Goal: Task Accomplishment & Management: Complete application form

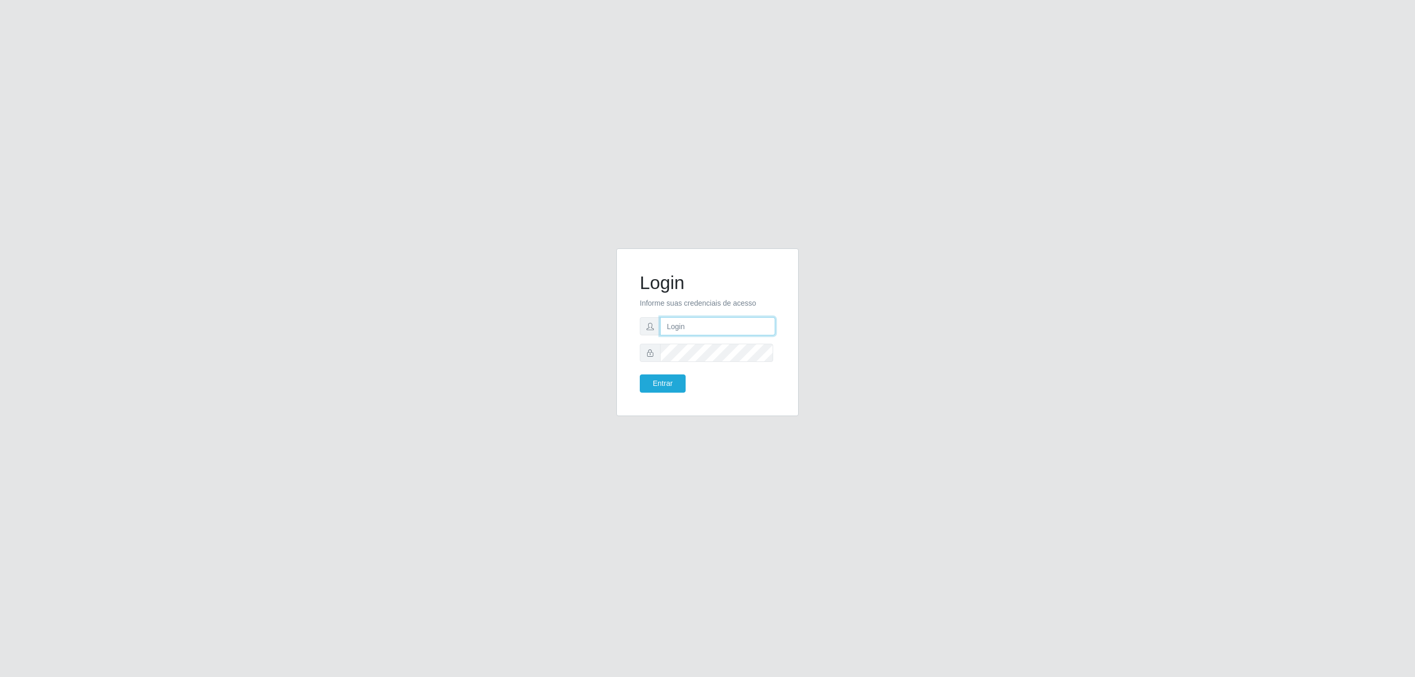
click at [705, 329] on input "text" at bounding box center [717, 326] width 115 height 18
type input "[PERSON_NAME][EMAIL_ADDRESS][DOMAIN_NAME]"
click at [640, 375] on button "Entrar" at bounding box center [663, 384] width 46 height 18
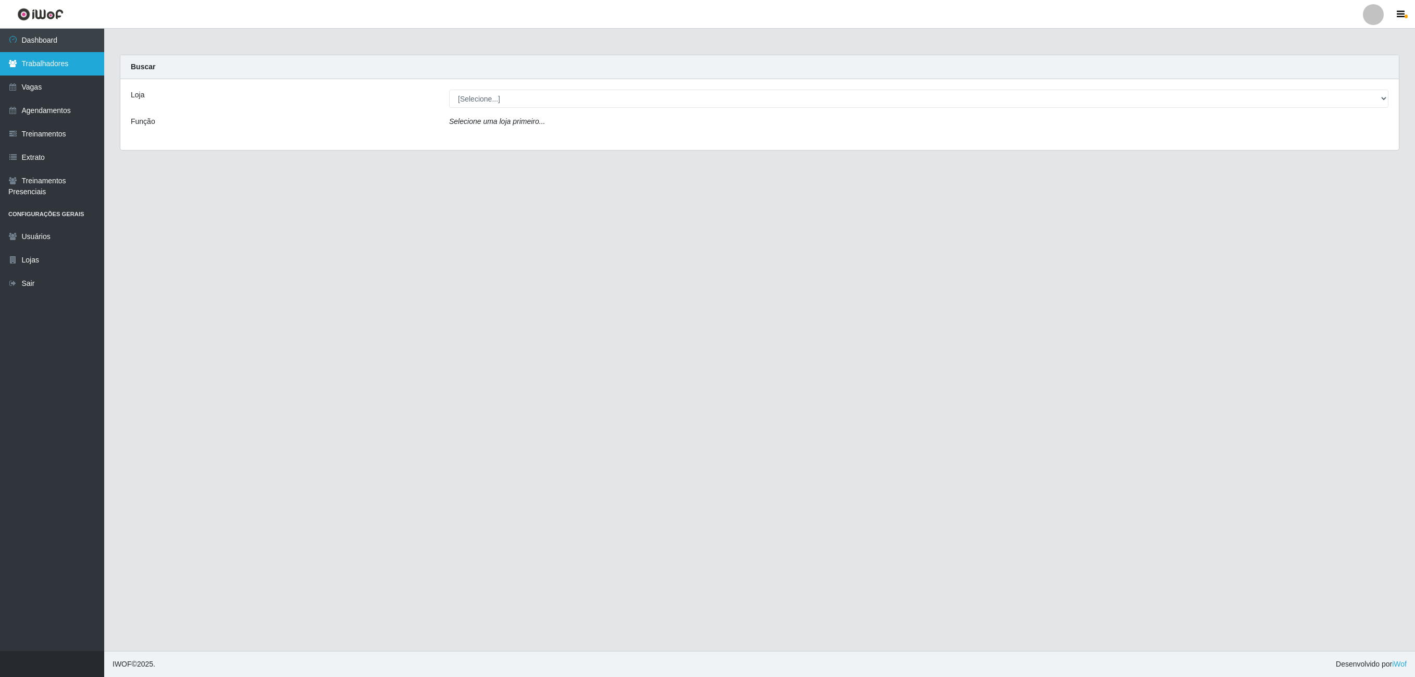
click at [38, 55] on link "Trabalhadores" at bounding box center [52, 63] width 104 height 23
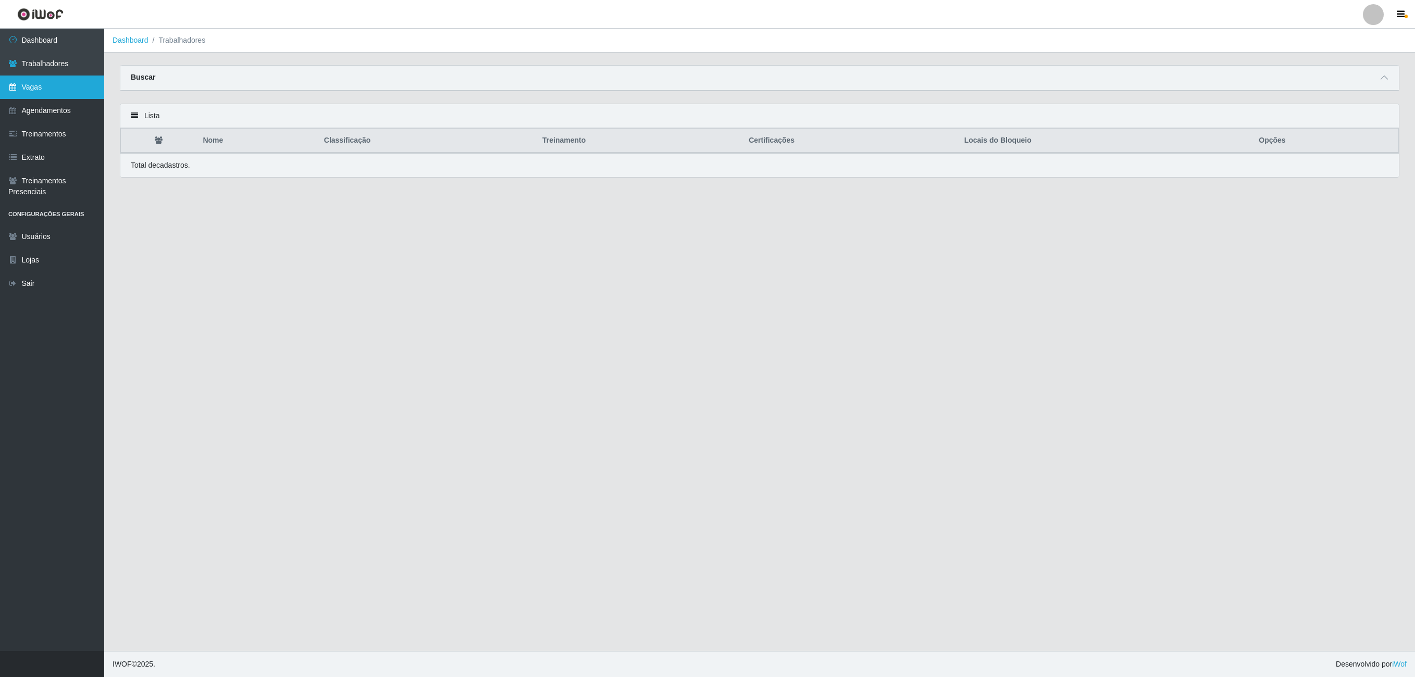
click at [49, 86] on link "Vagas" at bounding box center [52, 87] width 104 height 23
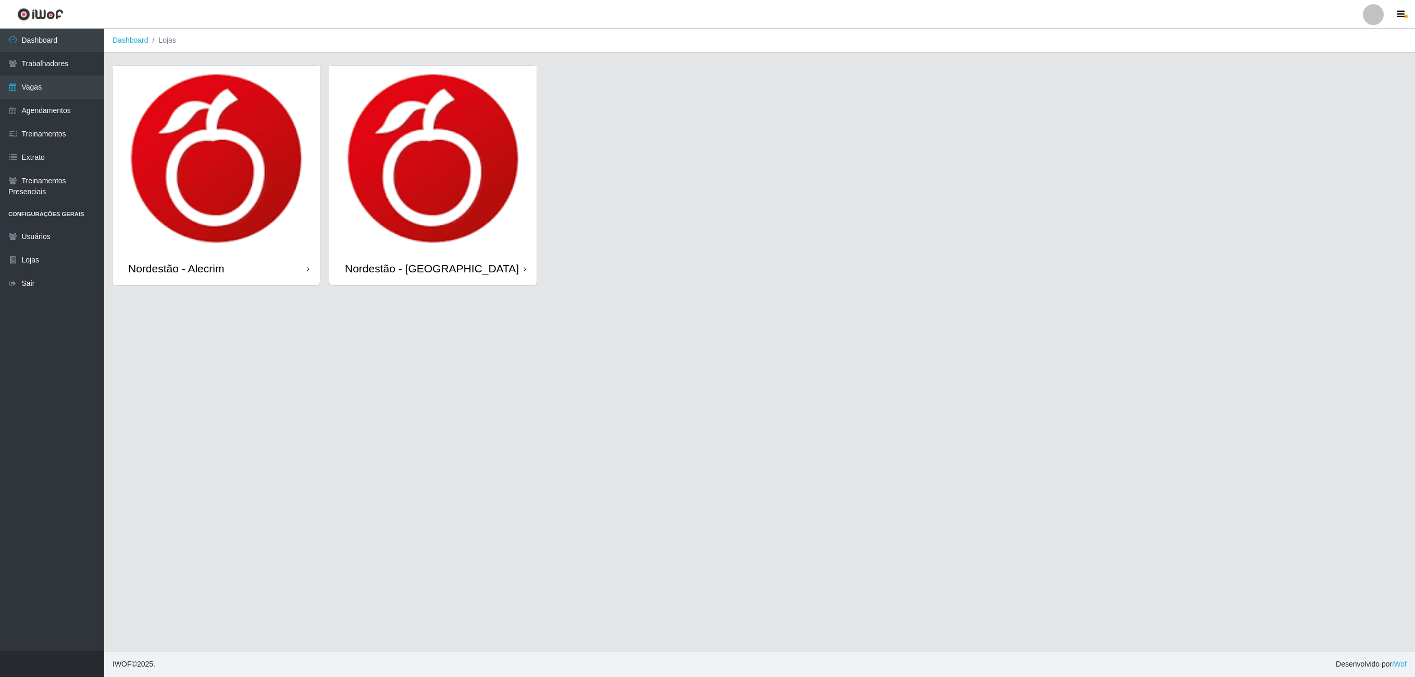
click at [194, 189] on img at bounding box center [216, 159] width 207 height 186
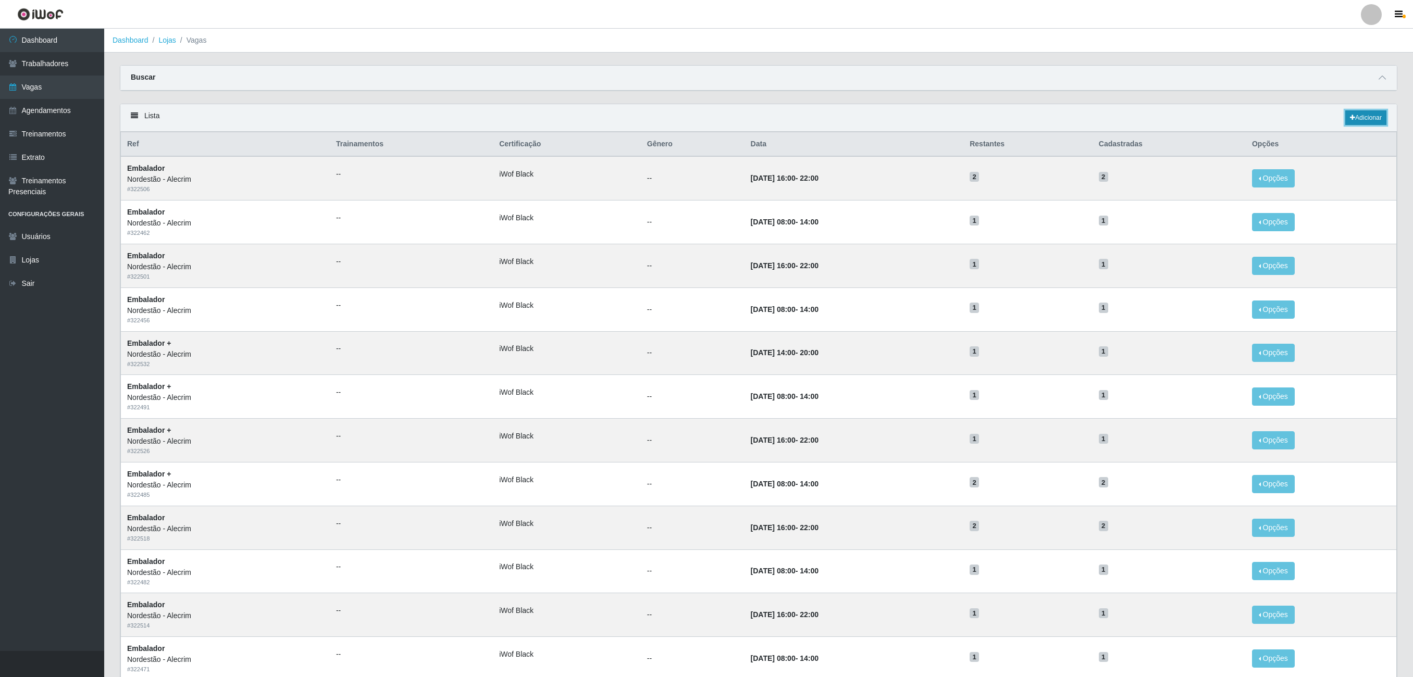
click at [1366, 124] on link "Adicionar" at bounding box center [1365, 117] width 41 height 15
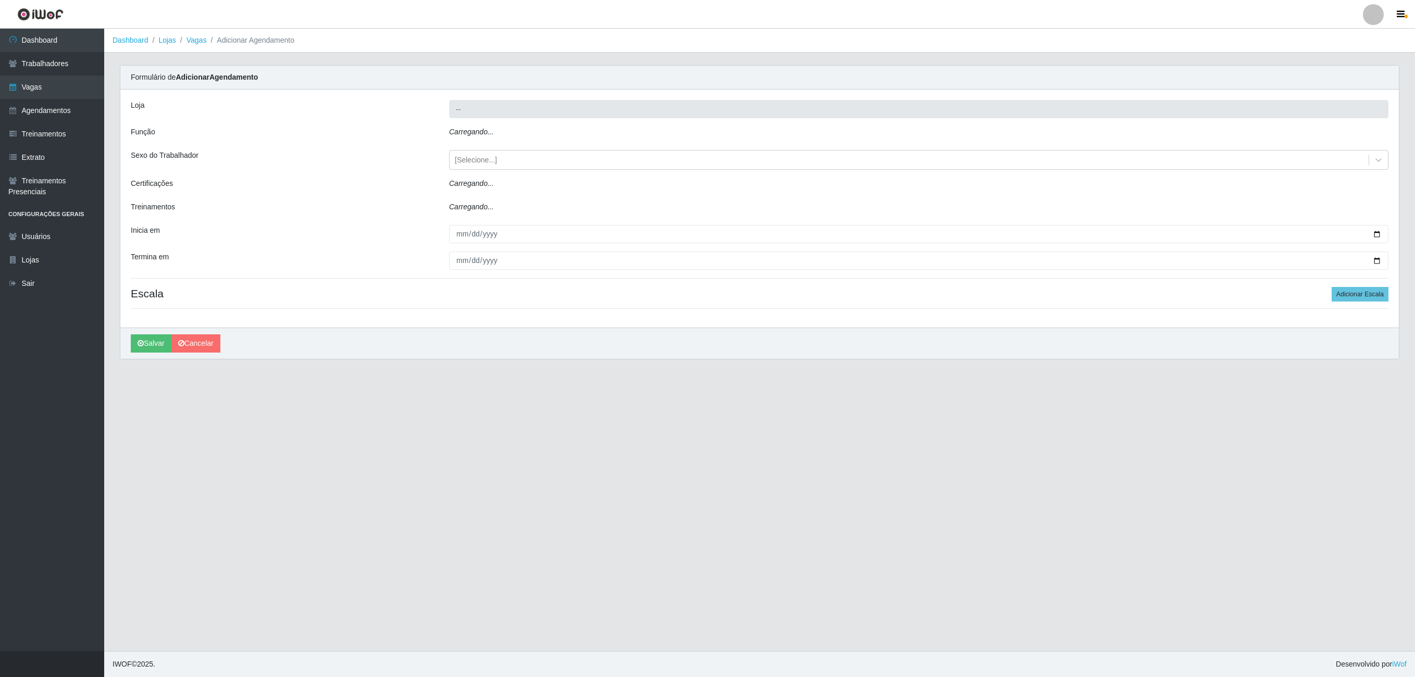
type input "Nordestão - Alecrim"
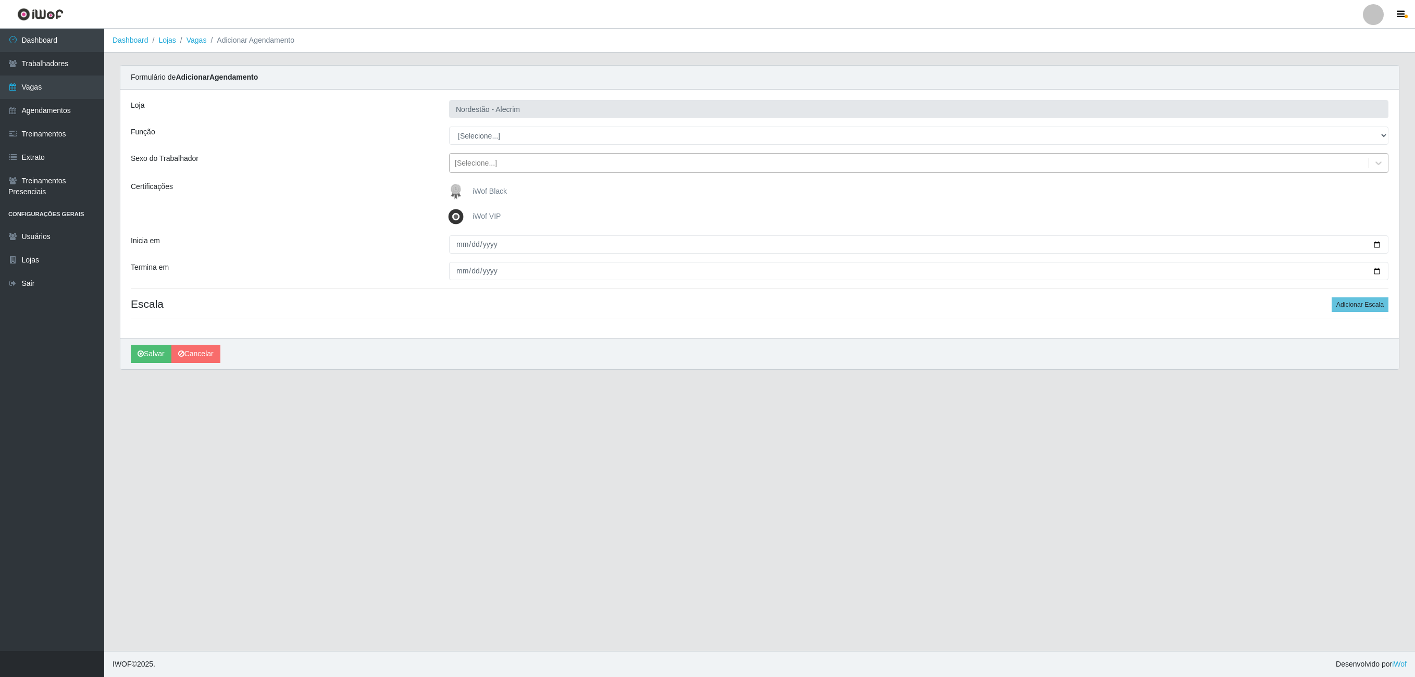
click at [1343, 161] on div "[Selecione...]" at bounding box center [909, 163] width 919 height 17
click at [480, 135] on select "[Selecione...] Embalador Embalador + Embalador ++" at bounding box center [918, 136] width 939 height 18
click at [315, 139] on div "Função" at bounding box center [282, 136] width 318 height 18
click at [543, 142] on select "[Selecione...] Embalador Embalador + Embalador ++" at bounding box center [918, 136] width 939 height 18
click at [355, 218] on div "Certificações" at bounding box center [282, 204] width 318 height 46
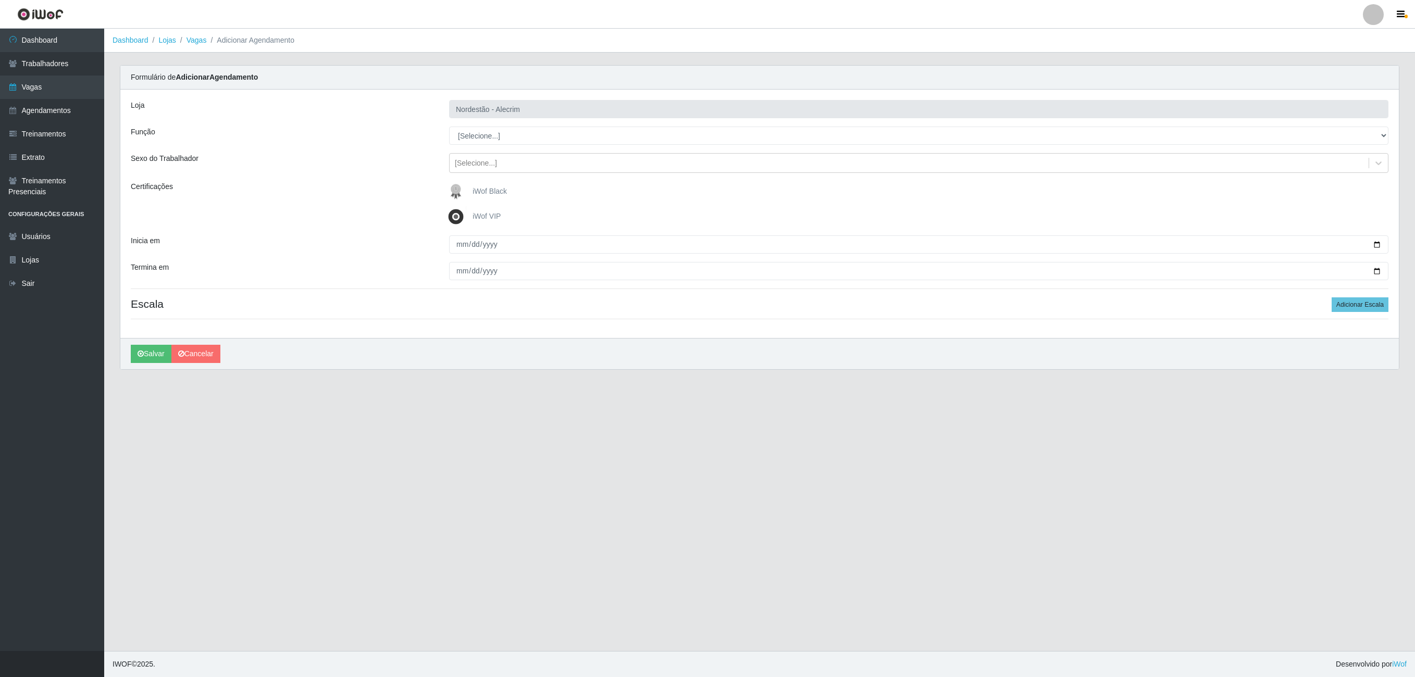
click at [485, 189] on span "iWof Black" at bounding box center [489, 191] width 34 height 8
click at [0, 0] on input "iWof Black" at bounding box center [0, 0] width 0 height 0
drag, startPoint x: 487, startPoint y: 189, endPoint x: 367, endPoint y: 325, distance: 181.6
click at [367, 330] on div "Loja Nordestão - Alecrim Função [Selecione...] Embalador Embalador + Embalador …" at bounding box center [759, 214] width 1278 height 248
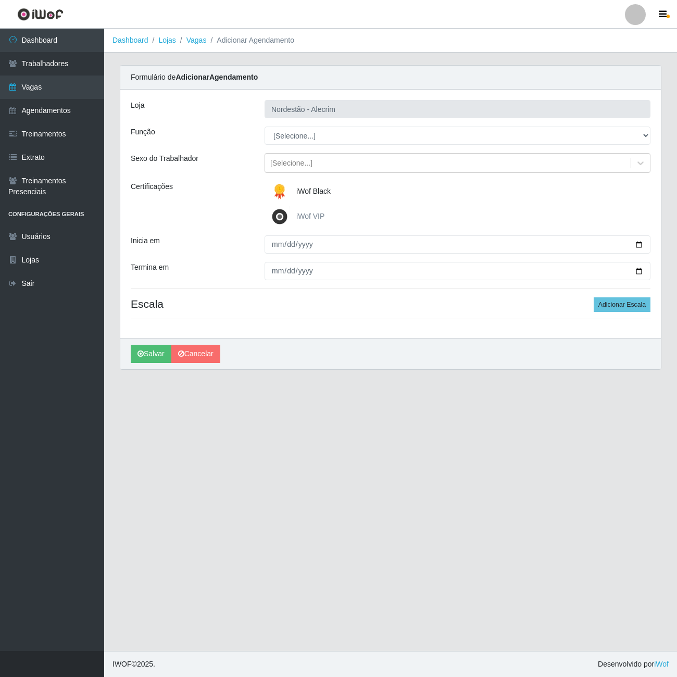
click at [290, 191] on img at bounding box center [281, 191] width 25 height 21
click at [0, 0] on input "iWof Black" at bounding box center [0, 0] width 0 height 0
click at [325, 189] on span "iWof Black" at bounding box center [313, 191] width 34 height 8
click at [0, 0] on input "iWof Black" at bounding box center [0, 0] width 0 height 0
click at [325, 189] on span "iWof Black" at bounding box center [313, 191] width 34 height 8
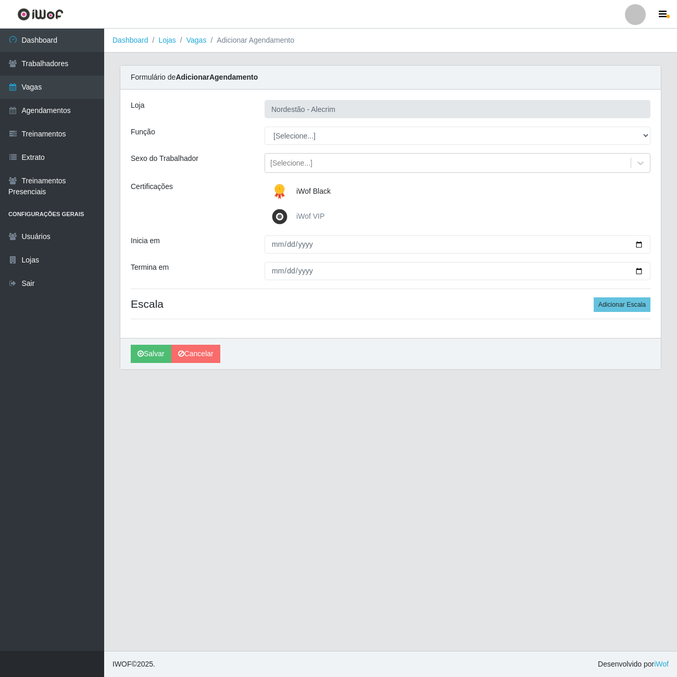
click at [0, 0] on input "iWof Black" at bounding box center [0, 0] width 0 height 0
click at [325, 189] on span "iWof Black" at bounding box center [313, 191] width 34 height 8
click at [0, 0] on input "iWof Black" at bounding box center [0, 0] width 0 height 0
click at [305, 220] on span "iWof VIP" at bounding box center [310, 216] width 28 height 8
click at [0, 0] on input "iWof VIP" at bounding box center [0, 0] width 0 height 0
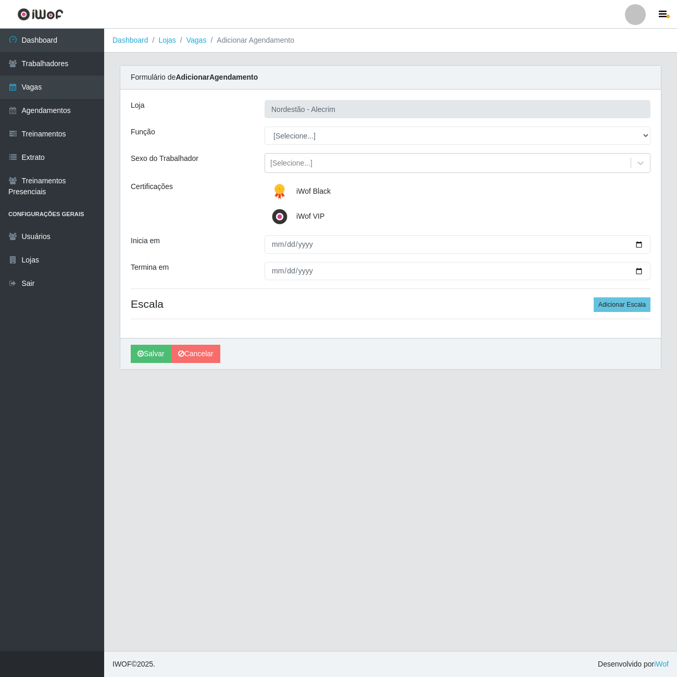
click at [305, 220] on span "iWof VIP" at bounding box center [310, 216] width 28 height 8
click at [0, 0] on input "iWof VIP" at bounding box center [0, 0] width 0 height 0
click at [272, 194] on img at bounding box center [281, 191] width 25 height 21
click at [0, 0] on input "iWof Black" at bounding box center [0, 0] width 0 height 0
click at [274, 194] on img at bounding box center [281, 191] width 25 height 21
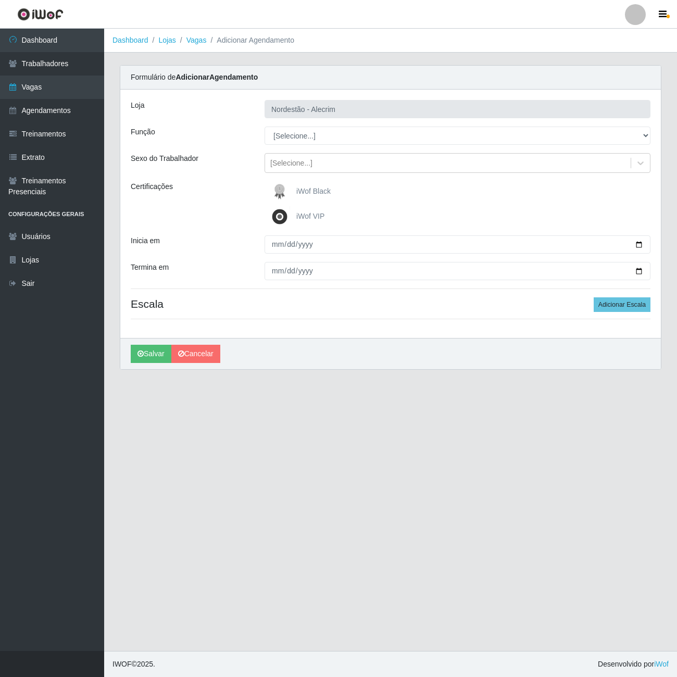
click at [0, 0] on input "iWof Black" at bounding box center [0, 0] width 0 height 0
click at [309, 191] on span "iWof Black" at bounding box center [313, 191] width 34 height 8
click at [0, 0] on input "iWof Black" at bounding box center [0, 0] width 0 height 0
click at [309, 191] on span "iWof Black" at bounding box center [313, 191] width 34 height 8
click at [0, 0] on input "iWof Black" at bounding box center [0, 0] width 0 height 0
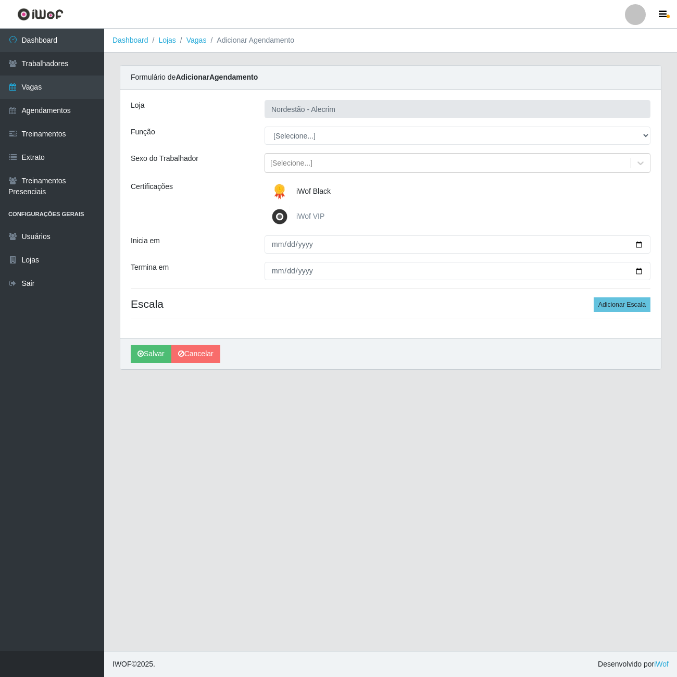
drag, startPoint x: 656, startPoint y: 513, endPoint x: 439, endPoint y: 207, distance: 374.9
click at [439, 207] on div "iWof Black iWof VIP" at bounding box center [458, 204] width 402 height 46
click at [282, 191] on img at bounding box center [281, 191] width 25 height 21
click at [0, 0] on input "iWof Black" at bounding box center [0, 0] width 0 height 0
click at [282, 191] on img at bounding box center [281, 191] width 25 height 21
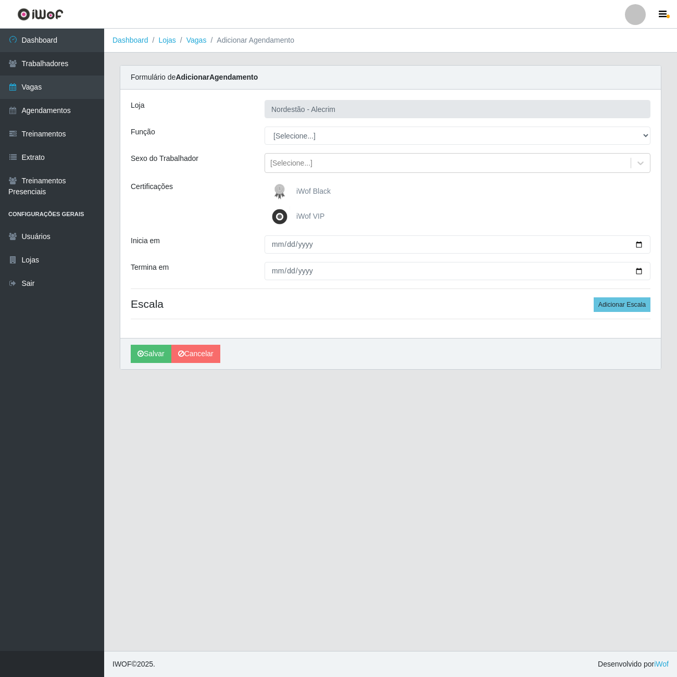
click at [0, 0] on input "iWof Black" at bounding box center [0, 0] width 0 height 0
